Goal: Task Accomplishment & Management: Complete application form

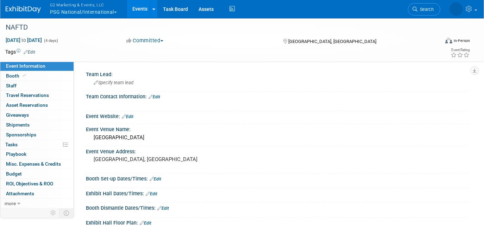
click at [74, 5] on span "G2 Marketing & Events, LLC" at bounding box center [83, 4] width 67 height 7
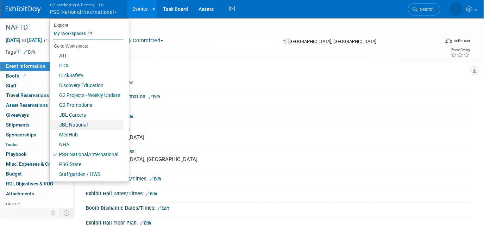
click at [82, 123] on link "JBL National" at bounding box center [87, 125] width 74 height 10
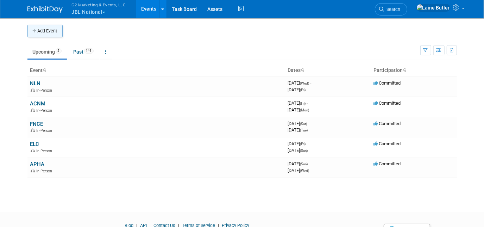
click at [44, 30] on button "Add Event" at bounding box center [44, 31] width 35 height 13
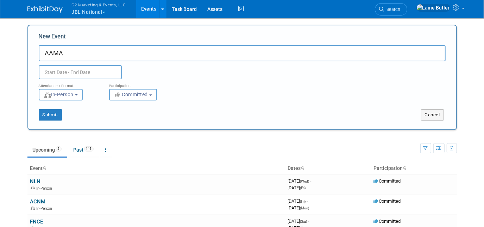
type input "AAMA"
click at [84, 74] on input "text" at bounding box center [80, 72] width 83 height 14
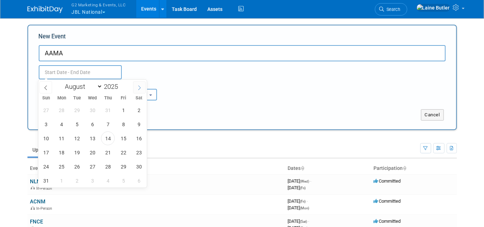
click at [141, 82] on span at bounding box center [139, 87] width 13 height 12
select select "8"
click at [121, 143] on span "19" at bounding box center [123, 138] width 14 height 14
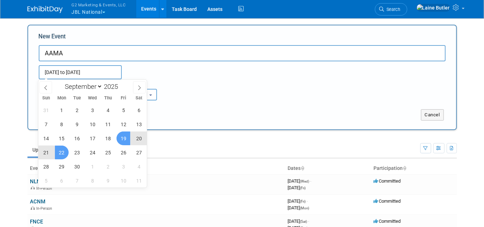
click at [53, 152] on div "31 1 2 3 4 5 6 7 8 9 10 11 12 13 14 15 16 17 18 19 20 21 22 23 24 25 26 27 28 2…" at bounding box center [92, 145] width 108 height 84
click at [57, 154] on span "22" at bounding box center [62, 152] width 14 height 14
type input "Sep 19, 2025 to Sep 22, 2025"
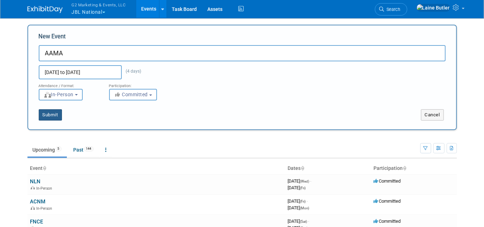
click at [46, 116] on button "Submit" at bounding box center [50, 114] width 23 height 11
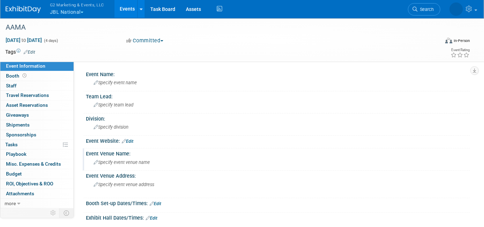
click at [124, 164] on div "Specify event venue name" at bounding box center [277, 162] width 373 height 11
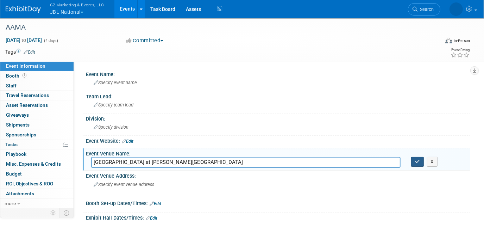
type input "[GEOGRAPHIC_DATA] at [PERSON_NAME][GEOGRAPHIC_DATA]"
click at [415, 160] on icon "button" at bounding box center [417, 161] width 5 height 5
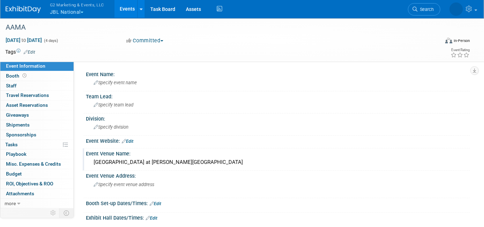
click at [132, 139] on link "Edit" at bounding box center [128, 141] width 12 height 5
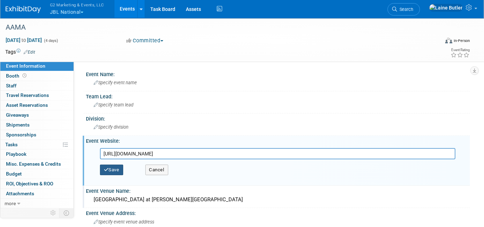
type input "https://www.aama-ntl.org/education-and-events/annual-conference"
click at [118, 167] on button "Save" at bounding box center [111, 169] width 23 height 11
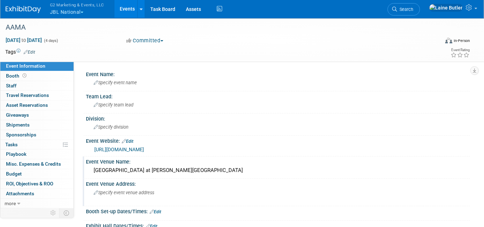
click at [151, 196] on div "Specify event venue address" at bounding box center [166, 195] width 150 height 16
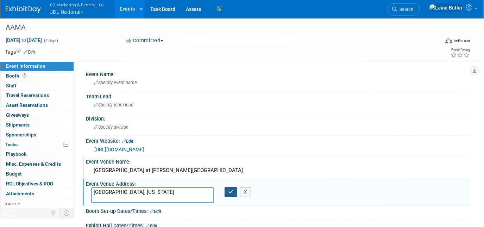
type textarea "Arlington, Virginia"
click at [231, 189] on icon "button" at bounding box center [230, 191] width 5 height 5
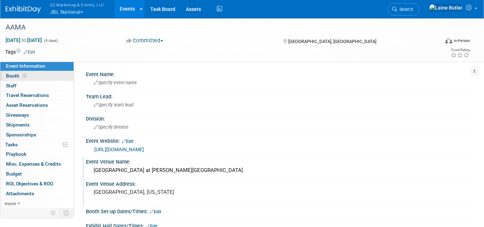
click at [37, 80] on link "Booth" at bounding box center [36, 76] width 73 height 10
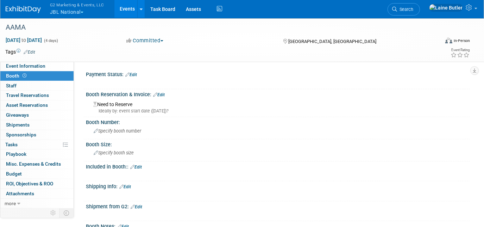
click at [162, 93] on link "Edit" at bounding box center [159, 94] width 12 height 5
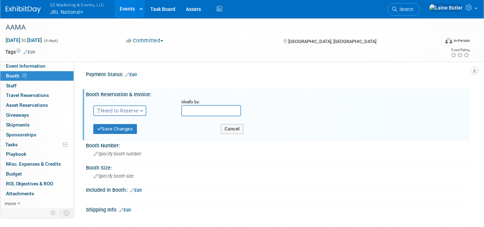
click at [121, 108] on span "Need to Reserve" at bounding box center [118, 111] width 42 height 6
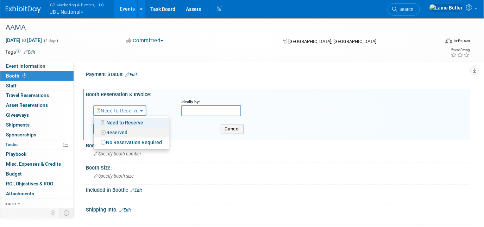
click at [120, 134] on link "Reserved" at bounding box center [131, 132] width 75 height 10
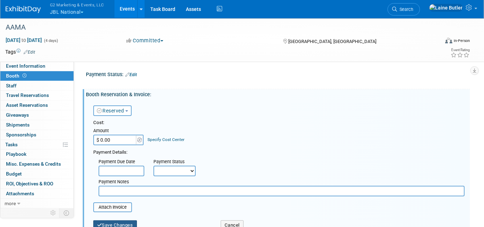
click at [116, 221] on button "Save Changes" at bounding box center [115, 225] width 44 height 10
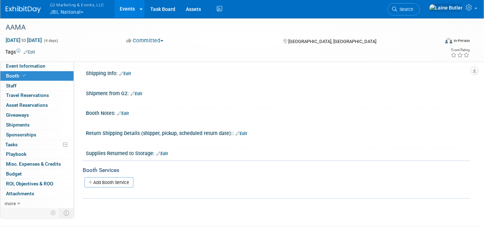
scroll to position [32, 0]
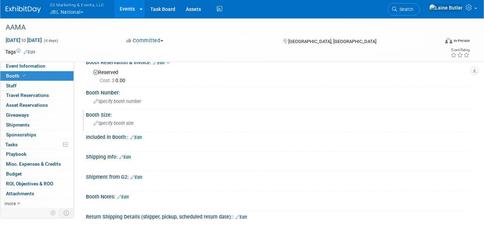
click at [121, 120] on span "Specify booth size" at bounding box center [114, 122] width 40 height 5
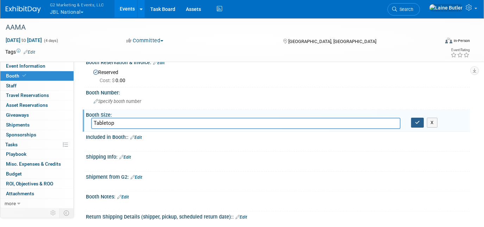
type input "Tabletop"
click at [420, 118] on button "button" at bounding box center [417, 123] width 13 height 10
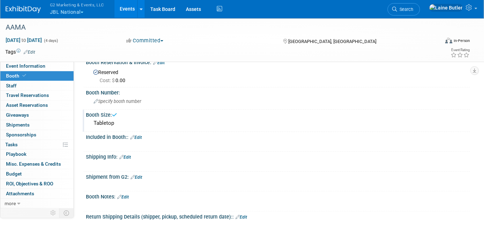
click at [140, 137] on link "Edit" at bounding box center [136, 137] width 12 height 5
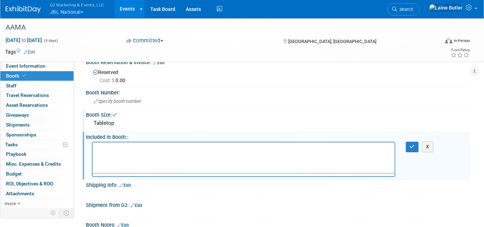
scroll to position [0, 0]
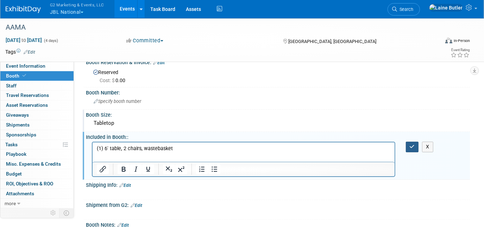
click at [411, 148] on button "button" at bounding box center [412, 146] width 13 height 10
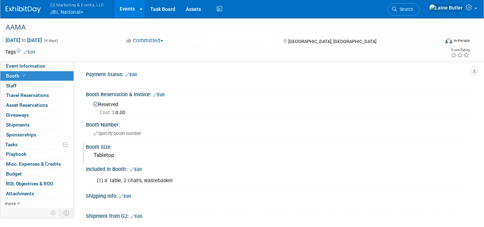
scroll to position [82, 0]
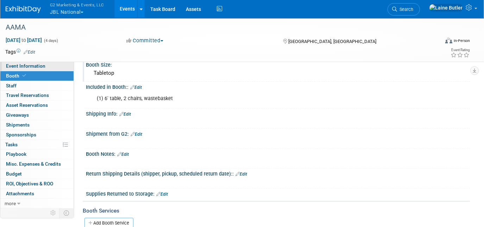
click at [44, 67] on span "Event Information" at bounding box center [25, 66] width 39 height 6
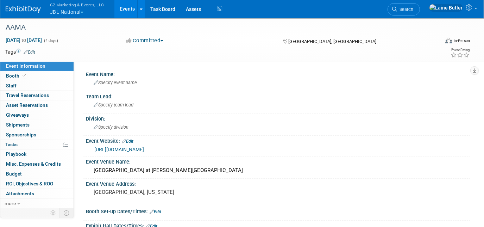
scroll to position [71, 0]
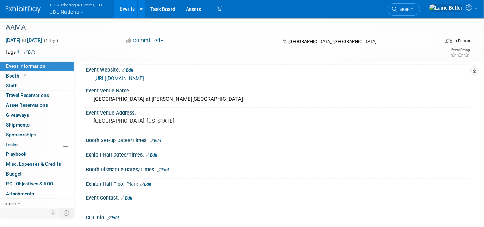
click at [158, 145] on div at bounding box center [277, 146] width 373 height 2
click at [158, 135] on div "Booth Set-up Dates/Times: Edit" at bounding box center [278, 139] width 384 height 9
click at [157, 135] on div "Booth Set-up Dates/Times: Edit" at bounding box center [278, 139] width 384 height 9
click at [158, 138] on link "Edit" at bounding box center [156, 140] width 12 height 5
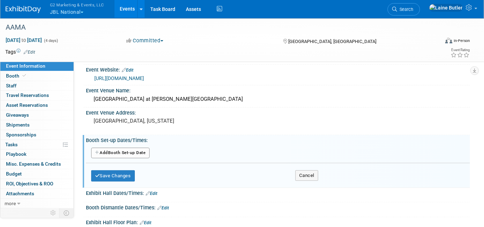
click at [134, 150] on button "Add Another Booth Set-up Date" at bounding box center [120, 152] width 58 height 11
select select "8"
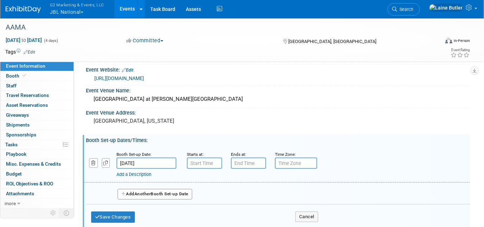
click at [164, 160] on input "Sep 19, 2025" at bounding box center [146, 162] width 60 height 11
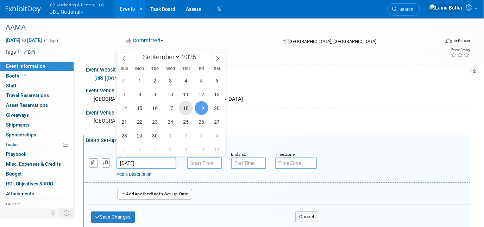
click at [182, 108] on span "18" at bounding box center [186, 108] width 14 height 14
type input "Sep 18, 2025"
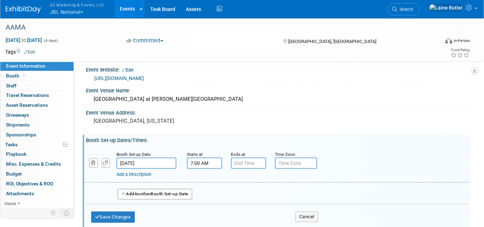
click at [200, 165] on input "7:00 AM" at bounding box center [204, 162] width 35 height 11
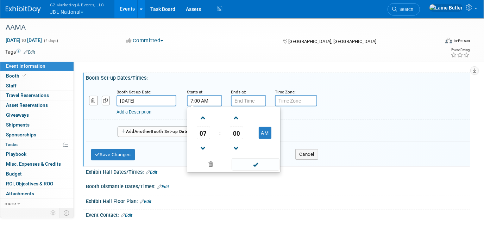
scroll to position [135, 0]
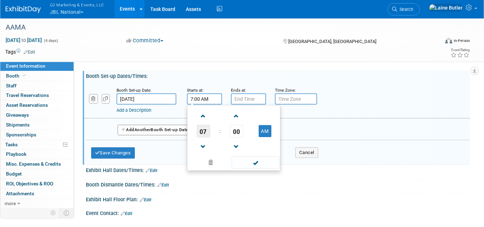
click at [207, 125] on span "07" at bounding box center [203, 131] width 13 height 13
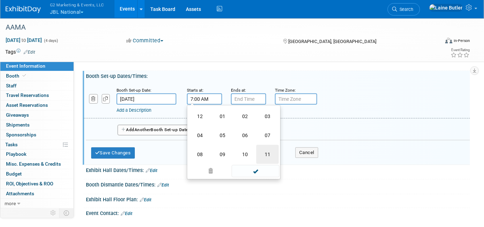
click at [265, 152] on td "11" at bounding box center [267, 154] width 23 height 19
type input "11:00 AM"
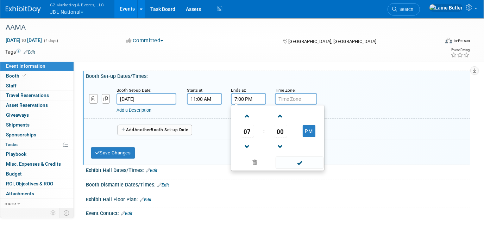
click at [240, 96] on input "7:00 PM" at bounding box center [248, 98] width 35 height 11
click at [244, 134] on span "07" at bounding box center [247, 131] width 13 height 13
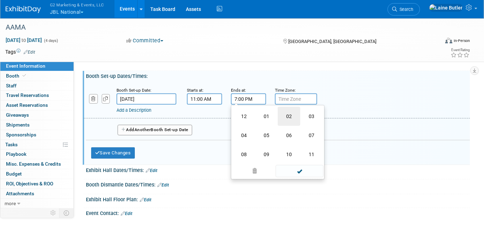
click at [290, 118] on td "02" at bounding box center [289, 116] width 23 height 19
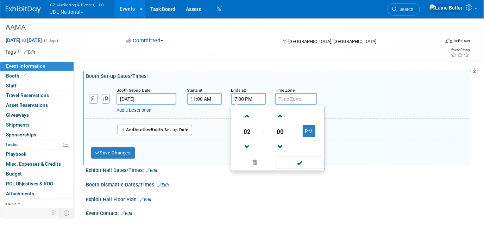
type input "2:00 PM"
click at [302, 163] on span at bounding box center [300, 162] width 48 height 12
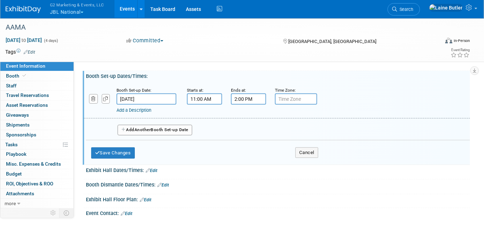
click at [185, 127] on button "Add Another Booth Set-up Date" at bounding box center [155, 130] width 75 height 11
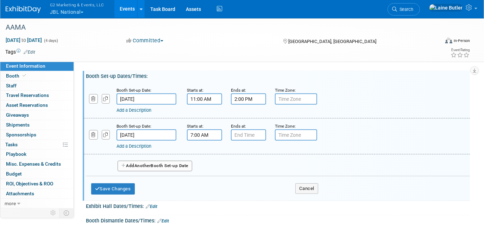
click at [199, 129] on input "7:00 AM" at bounding box center [204, 134] width 35 height 11
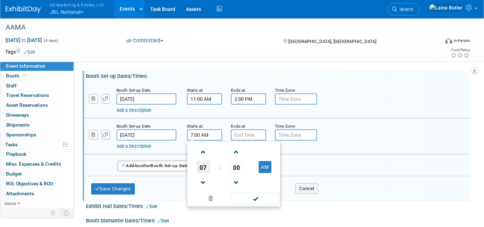
click at [199, 170] on span "07" at bounding box center [203, 166] width 13 height 13
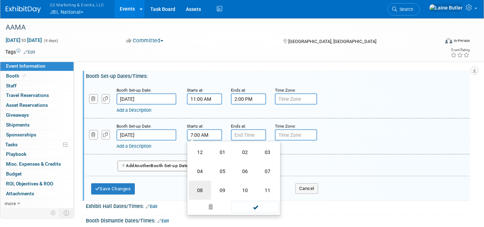
click at [199, 184] on td "08" at bounding box center [200, 190] width 23 height 19
type input "8:00 AM"
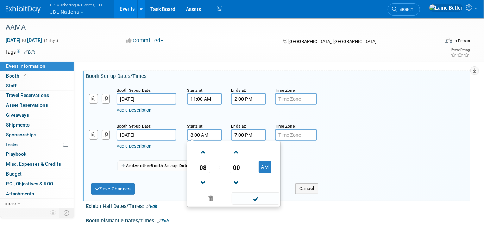
click at [257, 133] on input "7:00 PM" at bounding box center [248, 134] width 35 height 11
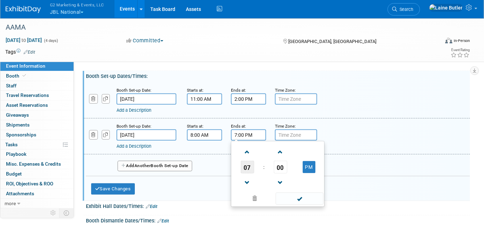
click at [244, 167] on span "07" at bounding box center [247, 166] width 13 height 13
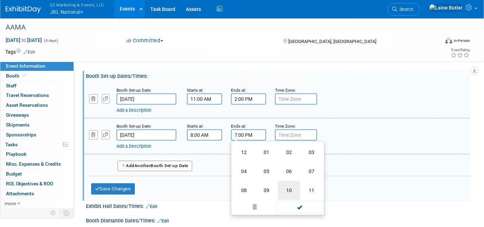
drag, startPoint x: 317, startPoint y: 188, endPoint x: 288, endPoint y: 186, distance: 29.3
click at [288, 186] on tr "08 09 10 11" at bounding box center [278, 190] width 90 height 19
click at [296, 184] on td "10" at bounding box center [289, 190] width 23 height 19
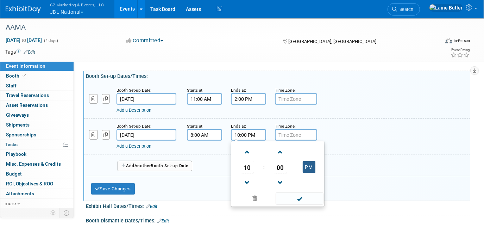
click at [310, 166] on button "PM" at bounding box center [309, 167] width 13 height 12
type input "10:00 AM"
click at [305, 197] on span at bounding box center [300, 198] width 48 height 12
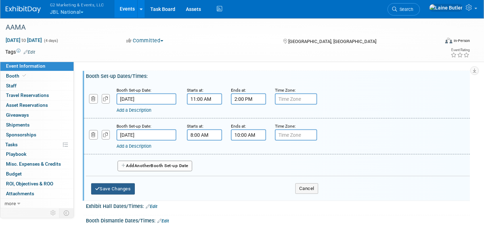
click at [132, 184] on button "Save Changes" at bounding box center [113, 188] width 44 height 11
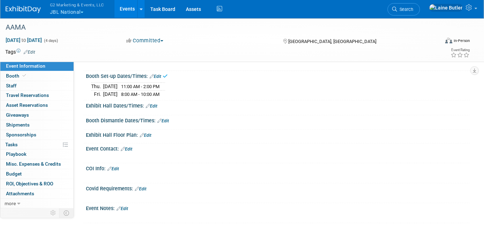
click at [156, 104] on link "Edit" at bounding box center [152, 105] width 12 height 5
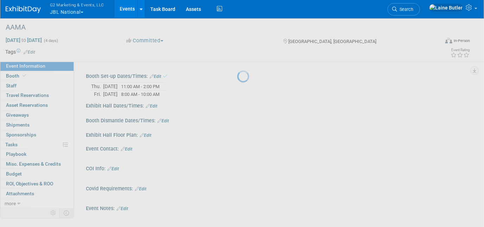
click at [237, 102] on div at bounding box center [242, 113] width 10 height 227
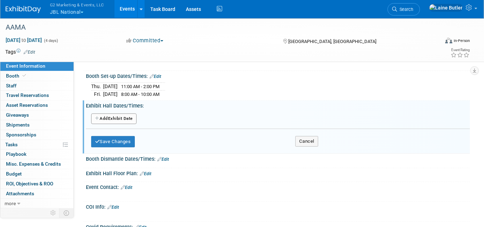
click at [128, 113] on button "Add Another Exhibit Date" at bounding box center [113, 118] width 45 height 11
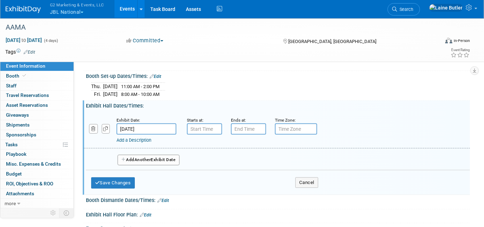
click at [130, 154] on button "Add Another Exhibit Date" at bounding box center [149, 159] width 62 height 11
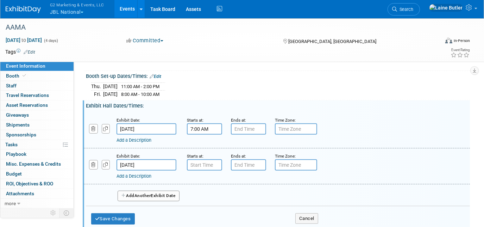
click at [207, 125] on input "7:00 AM" at bounding box center [204, 128] width 35 height 11
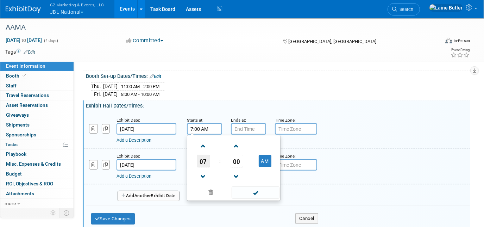
click at [201, 160] on span "07" at bounding box center [203, 160] width 13 height 13
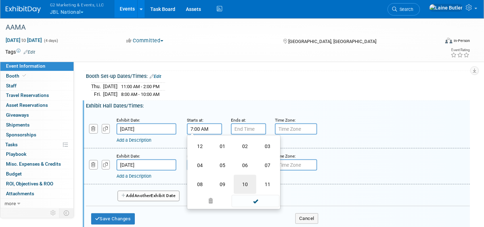
click at [246, 180] on td "10" at bounding box center [245, 184] width 23 height 19
type input "10:00 AM"
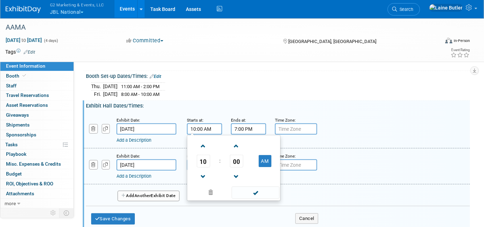
click at [253, 124] on input "7:00 PM" at bounding box center [248, 128] width 35 height 11
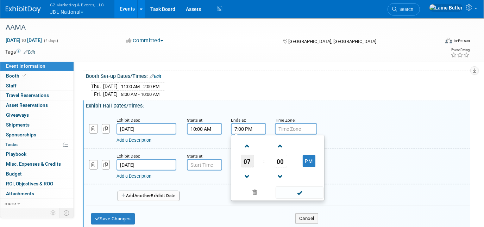
click at [244, 161] on span "07" at bounding box center [247, 160] width 13 height 13
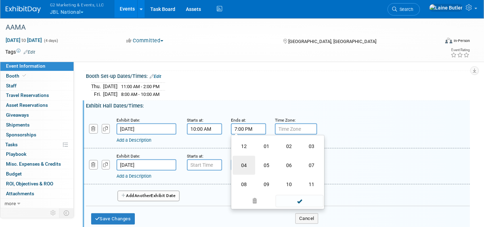
click at [245, 161] on td "04" at bounding box center [244, 165] width 23 height 19
type input "4:00 PM"
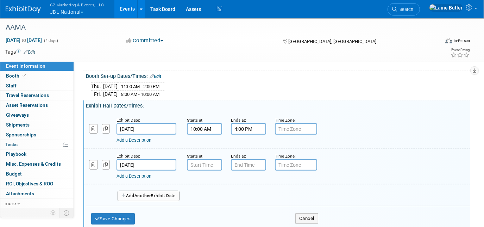
click at [198, 154] on small "Starts at:" at bounding box center [195, 155] width 17 height 5
click at [203, 165] on input "7:00 AM" at bounding box center [204, 164] width 35 height 11
click at [208, 195] on span "07" at bounding box center [203, 196] width 13 height 13
click at [238, 211] on td "10" at bounding box center [245, 219] width 23 height 19
type input "10:00 AM"
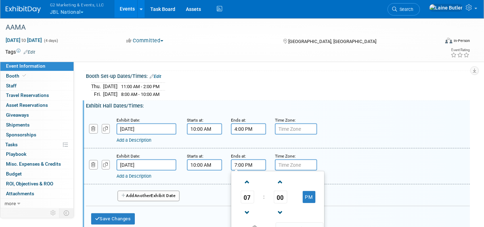
click at [248, 159] on input "7:00 PM" at bounding box center [248, 164] width 35 height 11
click at [248, 191] on span "07" at bounding box center [247, 196] width 13 height 13
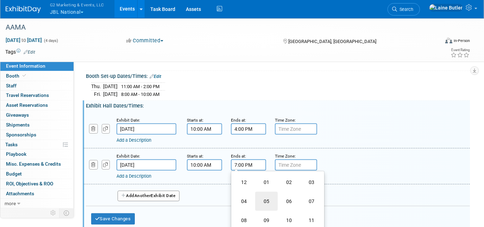
click at [269, 193] on td "05" at bounding box center [266, 200] width 23 height 19
type input "5:00 PM"
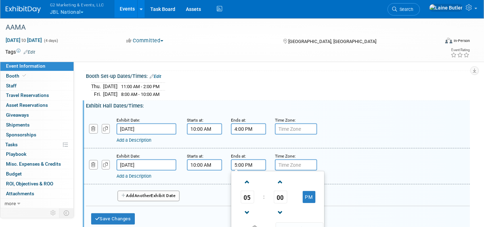
scroll to position [228, 0]
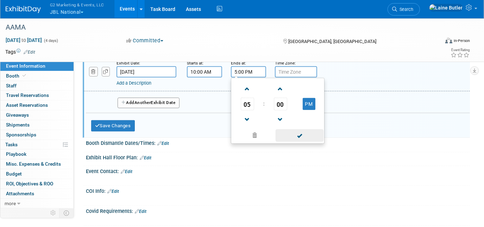
click at [291, 131] on span at bounding box center [300, 135] width 48 height 12
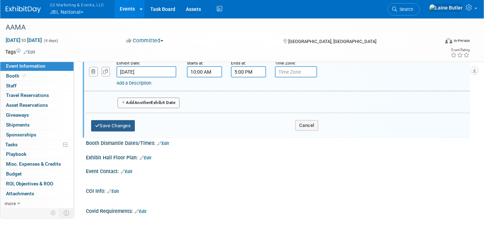
click at [122, 120] on button "Save Changes" at bounding box center [113, 125] width 44 height 11
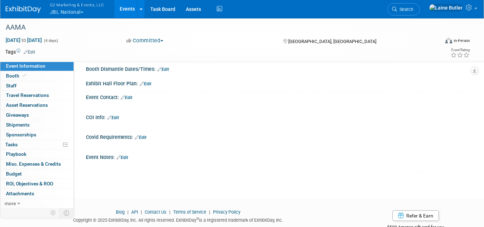
scroll to position [99, 0]
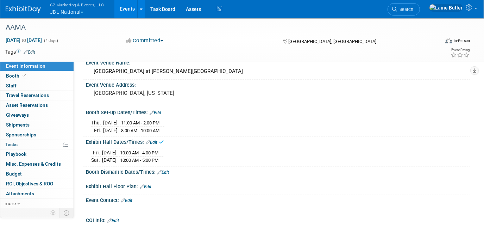
click at [169, 170] on link "Edit" at bounding box center [163, 172] width 12 height 5
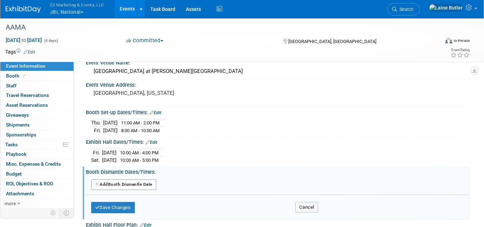
click at [148, 179] on button "Add Another Booth Dismantle Date" at bounding box center [123, 184] width 65 height 11
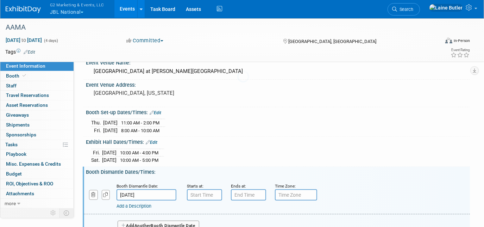
click at [149, 128] on body "G2 Marketing & Events, LLC JBL National Explore: My Workspaces 13 Go to Workspa…" at bounding box center [242, 14] width 484 height 227
type input "7:00 AM"
click at [202, 189] on input "7:00 AM" at bounding box center [204, 194] width 35 height 11
click at [150, 200] on div "Add a Description Description:" at bounding box center [259, 204] width 287 height 9
click at [149, 190] on input "Sep 22, 2025" at bounding box center [146, 194] width 60 height 11
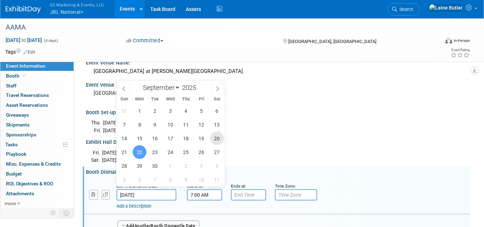
click at [217, 135] on span "20" at bounding box center [217, 138] width 14 height 14
type input "Sep 20, 2025"
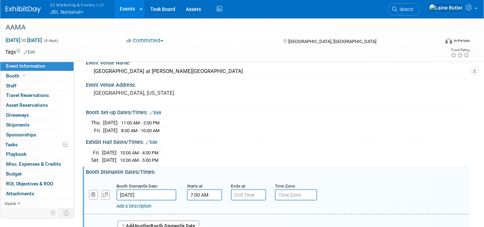
click at [213, 196] on input "7:00 AM" at bounding box center [204, 194] width 35 height 11
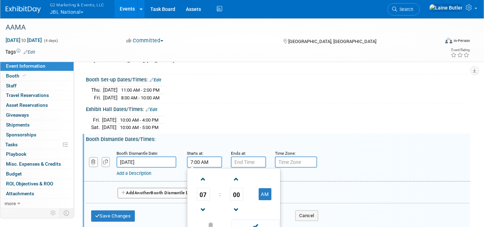
scroll to position [132, 0]
click at [205, 187] on span "07" at bounding box center [203, 193] width 13 height 13
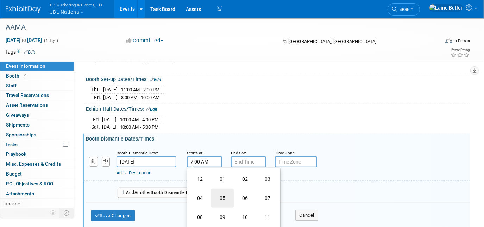
click at [216, 193] on td "05" at bounding box center [222, 197] width 23 height 19
click at [265, 188] on button "AM" at bounding box center [265, 194] width 13 height 12
type input "5:00 PM"
type input "7:00 PM"
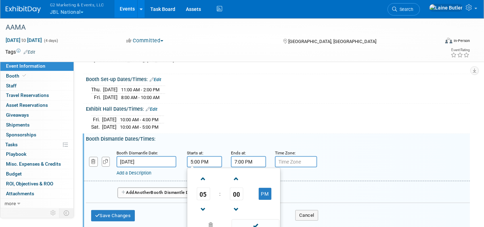
click at [253, 158] on input "7:00 PM" at bounding box center [248, 161] width 35 height 11
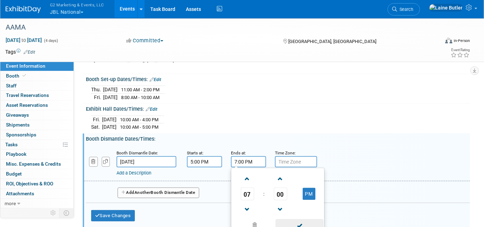
click at [300, 220] on span at bounding box center [300, 225] width 48 height 12
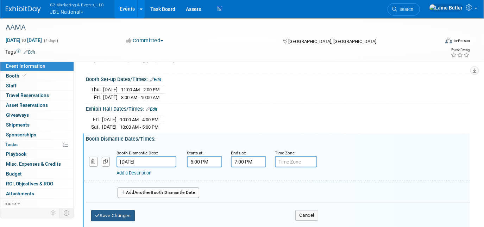
click at [129, 211] on button "Save Changes" at bounding box center [113, 215] width 44 height 11
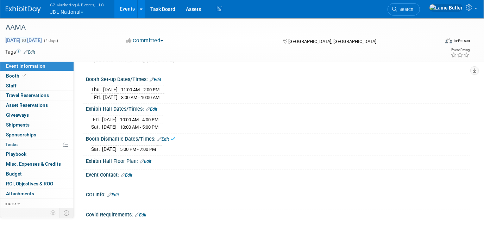
click at [42, 38] on span "Sep 19, 2025 to Sep 22, 2025" at bounding box center [23, 40] width 37 height 6
select select "8"
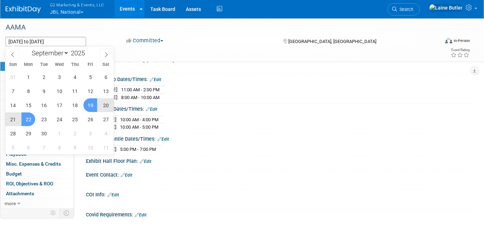
click at [89, 105] on span "19" at bounding box center [90, 105] width 14 height 14
type input "Sep 19, 2025"
click at [114, 103] on div "Exhibit Hall Dates/Times: Edit" at bounding box center [278, 107] width 384 height 9
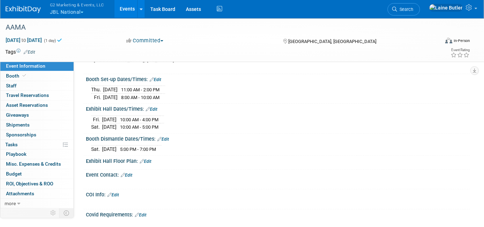
click at [264, 76] on div "Booth Set-up Dates/Times: Edit" at bounding box center [278, 78] width 384 height 9
click at [42, 40] on span "Sep 19, 2025 to Sep 19, 2025" at bounding box center [23, 40] width 37 height 6
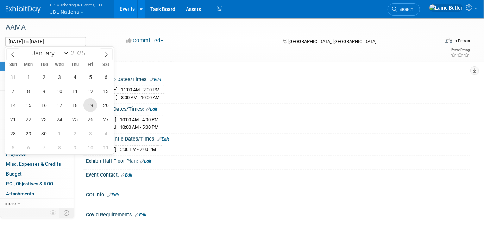
click at [89, 102] on span "19" at bounding box center [90, 105] width 14 height 14
type input "Sep 19, 2025"
click at [101, 102] on span "20" at bounding box center [106, 105] width 14 height 14
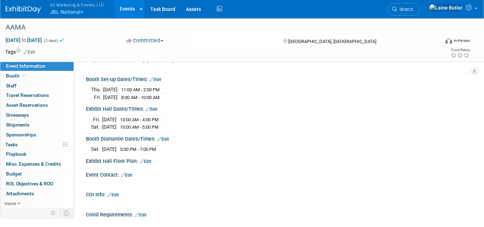
click at [202, 164] on div at bounding box center [278, 165] width 384 height 3
click at [55, 11] on button "G2 Marketing & Events, LLC JBL National" at bounding box center [81, 9] width 64 height 18
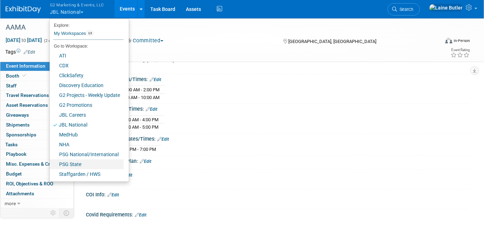
click at [93, 166] on link "PSG State" at bounding box center [87, 164] width 74 height 10
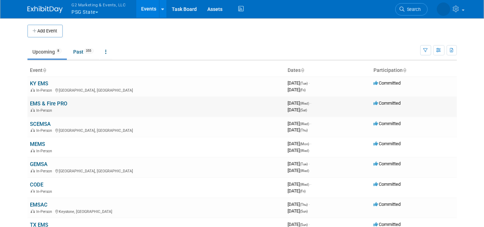
click at [44, 102] on link "EMS & Fire PRO" at bounding box center [48, 103] width 37 height 6
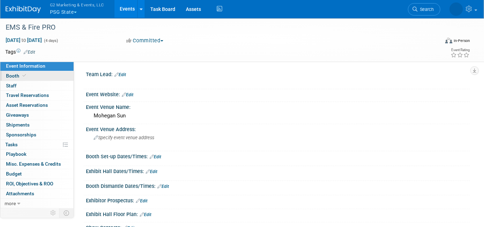
click at [44, 78] on link "Booth" at bounding box center [36, 76] width 73 height 10
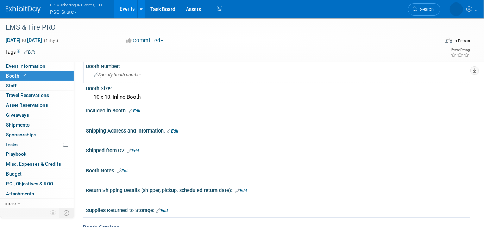
scroll to position [6, 0]
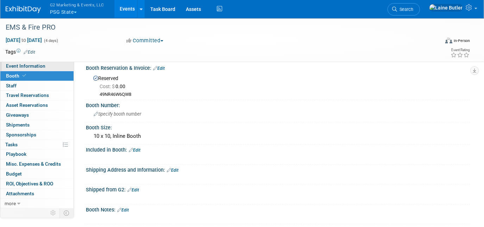
click at [38, 67] on span "Event Information" at bounding box center [25, 66] width 39 height 6
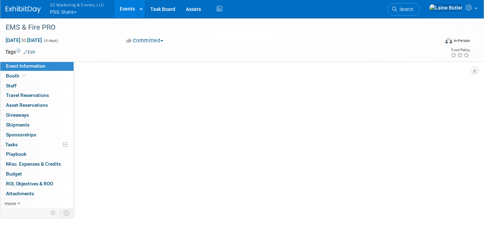
scroll to position [0, 0]
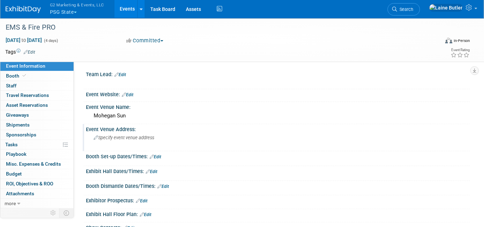
click at [117, 136] on span "Specify event venue address" at bounding box center [124, 137] width 61 height 5
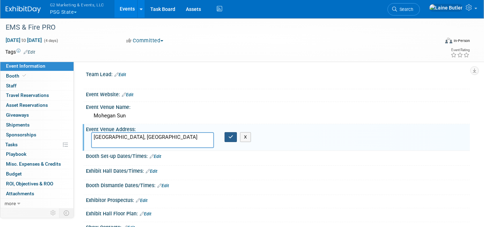
type textarea "Uncasville, CT"
click at [228, 135] on icon "button" at bounding box center [230, 136] width 5 height 5
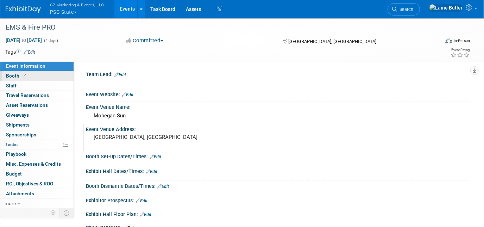
click at [61, 75] on link "Booth" at bounding box center [36, 76] width 73 height 10
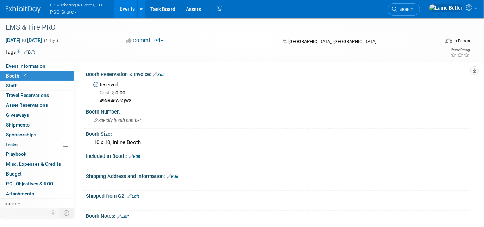
click at [139, 156] on link "Edit" at bounding box center [135, 156] width 12 height 5
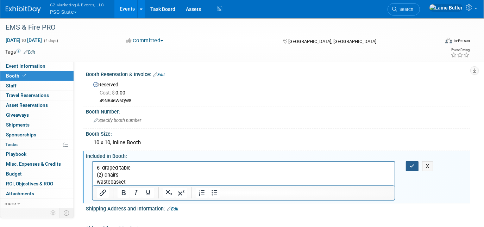
click at [407, 166] on button "button" at bounding box center [412, 166] width 13 height 10
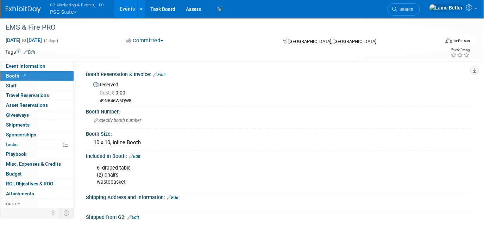
scroll to position [81, 0]
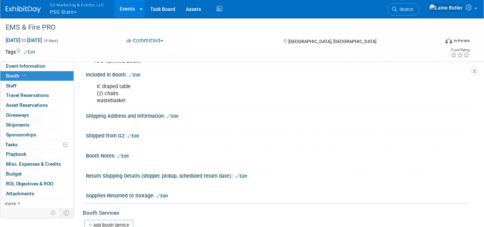
click at [177, 114] on link "Edit" at bounding box center [173, 116] width 12 height 5
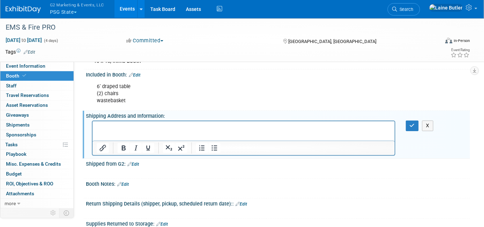
scroll to position [0, 0]
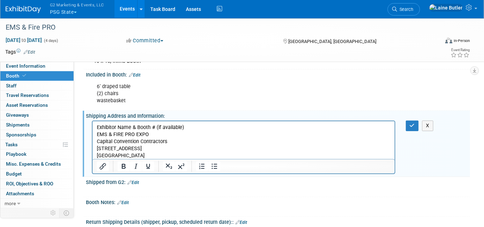
drag, startPoint x: 188, startPoint y: 127, endPoint x: 96, endPoint y: 126, distance: 92.2
click at [96, 126] on p "Exhibitor Name & Booth # (if available) EMS & FIRE PRO EXPO Capital Convention …" at bounding box center [243, 141] width 294 height 35
click at [410, 123] on icon "button" at bounding box center [412, 125] width 5 height 5
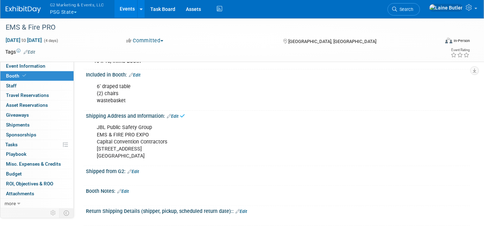
drag, startPoint x: 164, startPoint y: 155, endPoint x: 91, endPoint y: 128, distance: 78.0
click at [91, 128] on div "JBL Public Safety Group EMS & FIRE PRO EXPO Capital Convention Contractors 153 …" at bounding box center [278, 141] width 384 height 45
copy div "JBL Public Safety Group EMS & FIRE PRO EXPO Capital Convention Contractors 153 …"
click at [23, 5] on link at bounding box center [28, 6] width 44 height 6
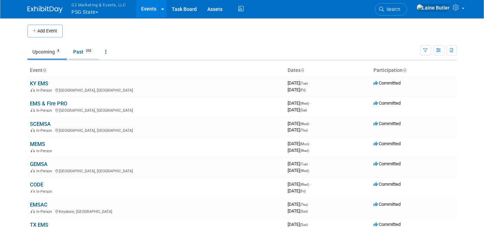
click at [84, 51] on link "Past 355" at bounding box center [83, 51] width 31 height 13
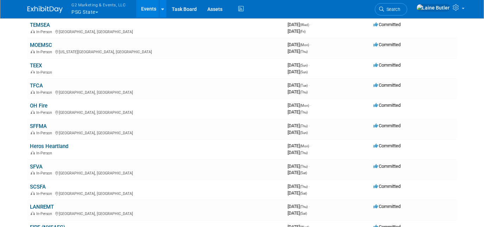
scroll to position [119, 0]
click at [33, 163] on link "SFVA" at bounding box center [36, 166] width 13 height 6
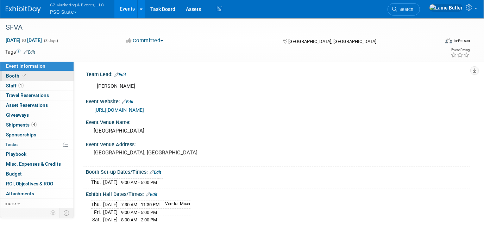
click at [41, 73] on link "Booth" at bounding box center [36, 76] width 73 height 10
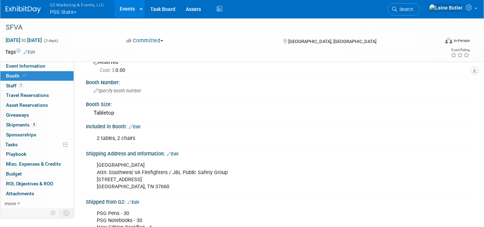
scroll to position [22, 0]
click at [49, 88] on link "1 Staff 1" at bounding box center [36, 86] width 73 height 10
